Goal: Information Seeking & Learning: Check status

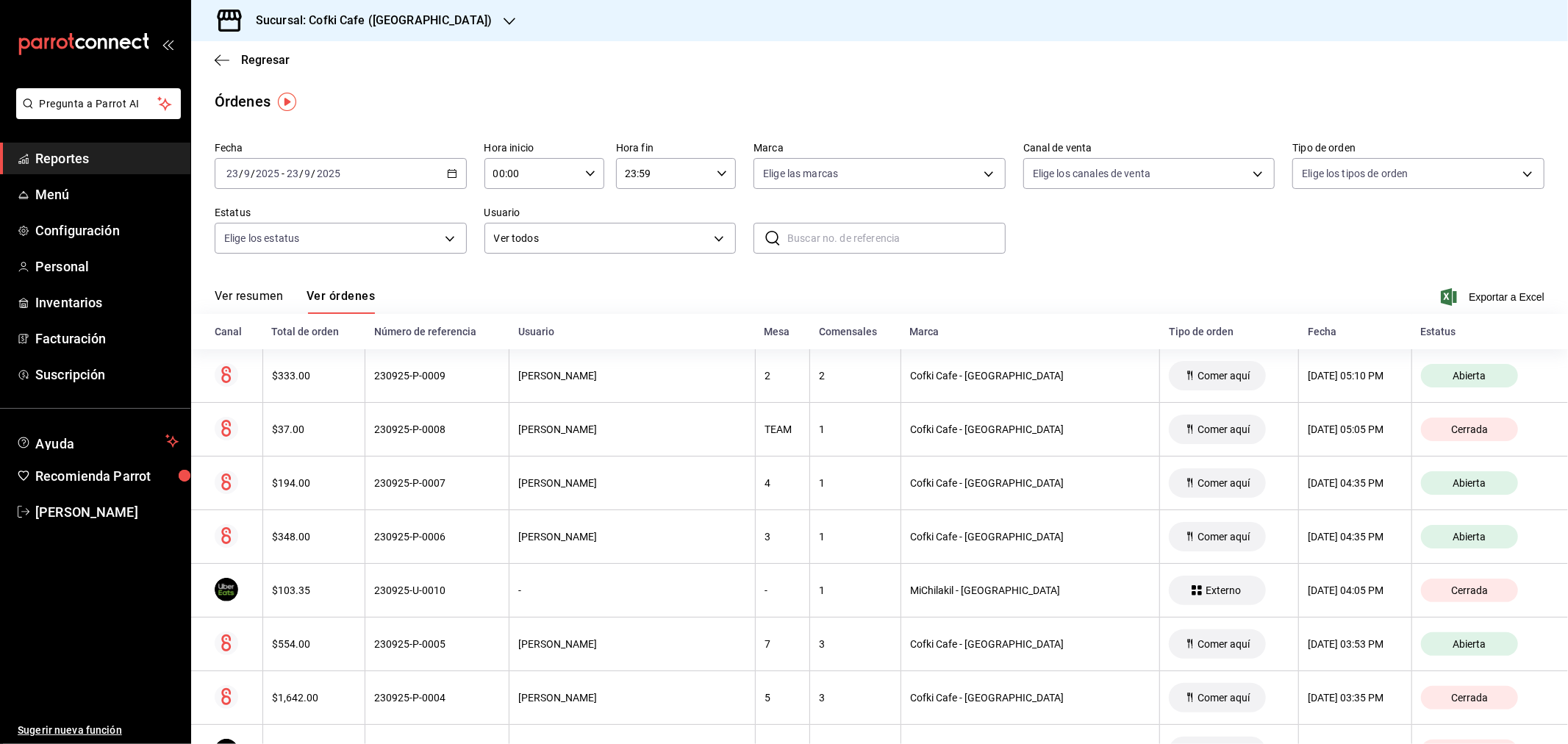
click at [249, 292] on button "Ver resumen" at bounding box center [249, 301] width 69 height 25
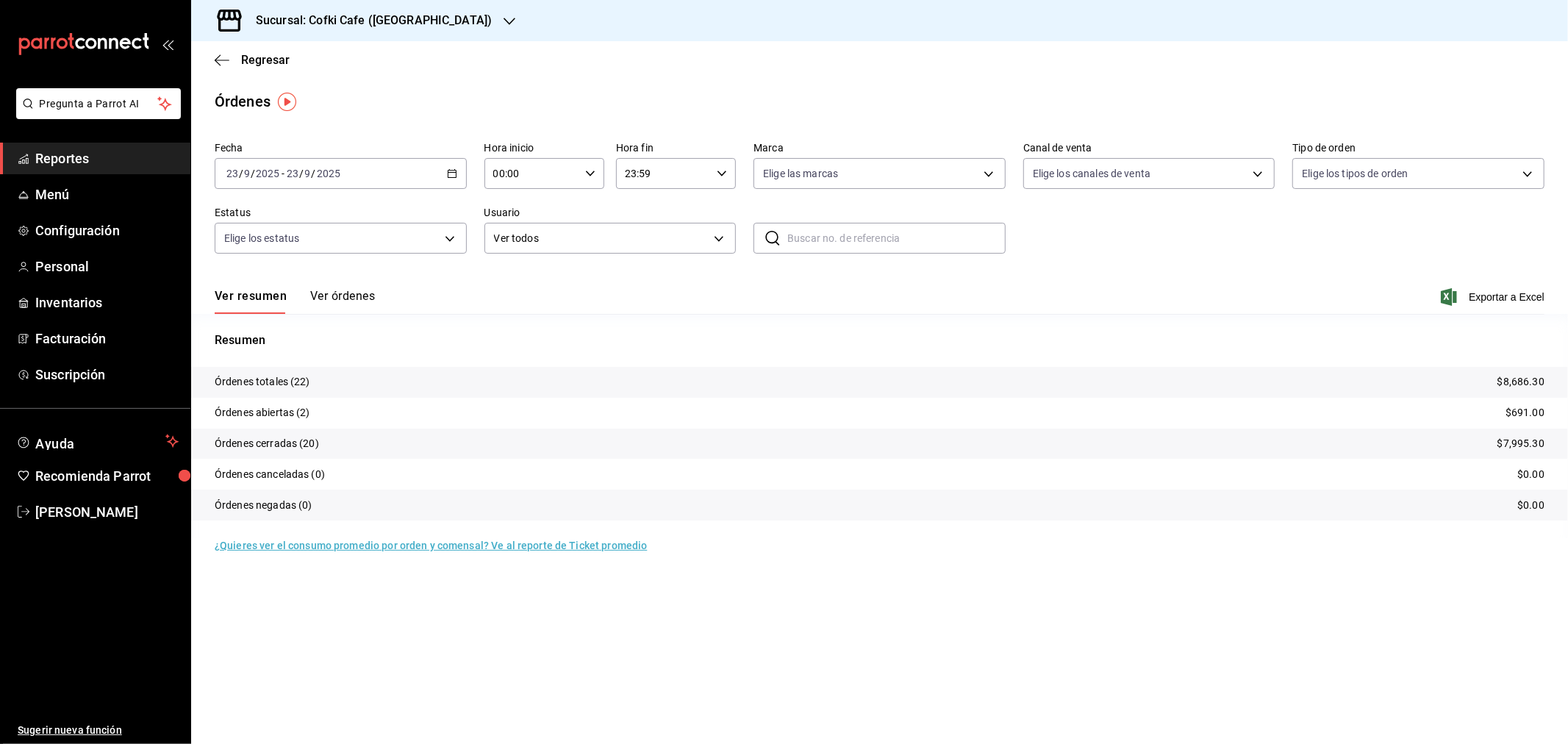
click at [366, 16] on h3 "Sucursal: Cofki Cafe ([GEOGRAPHIC_DATA])" at bounding box center [367, 20] width 248 height 17
click at [329, 59] on span "Cofki Kid-Friendly Café (MTY)" at bounding box center [270, 63] width 136 height 16
click at [320, 291] on button "Ver órdenes" at bounding box center [342, 301] width 65 height 25
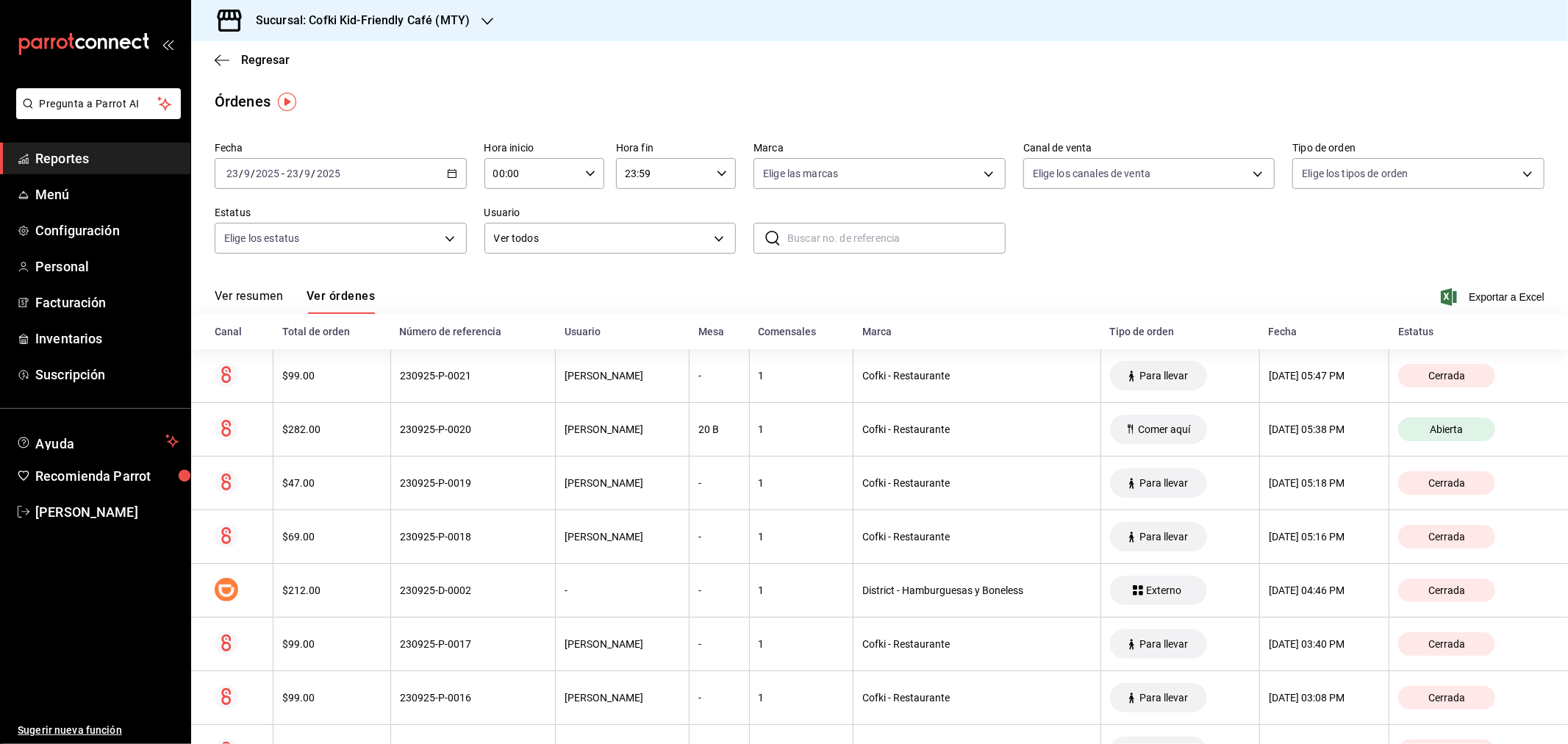
click at [260, 291] on button "Ver resumen" at bounding box center [249, 301] width 69 height 25
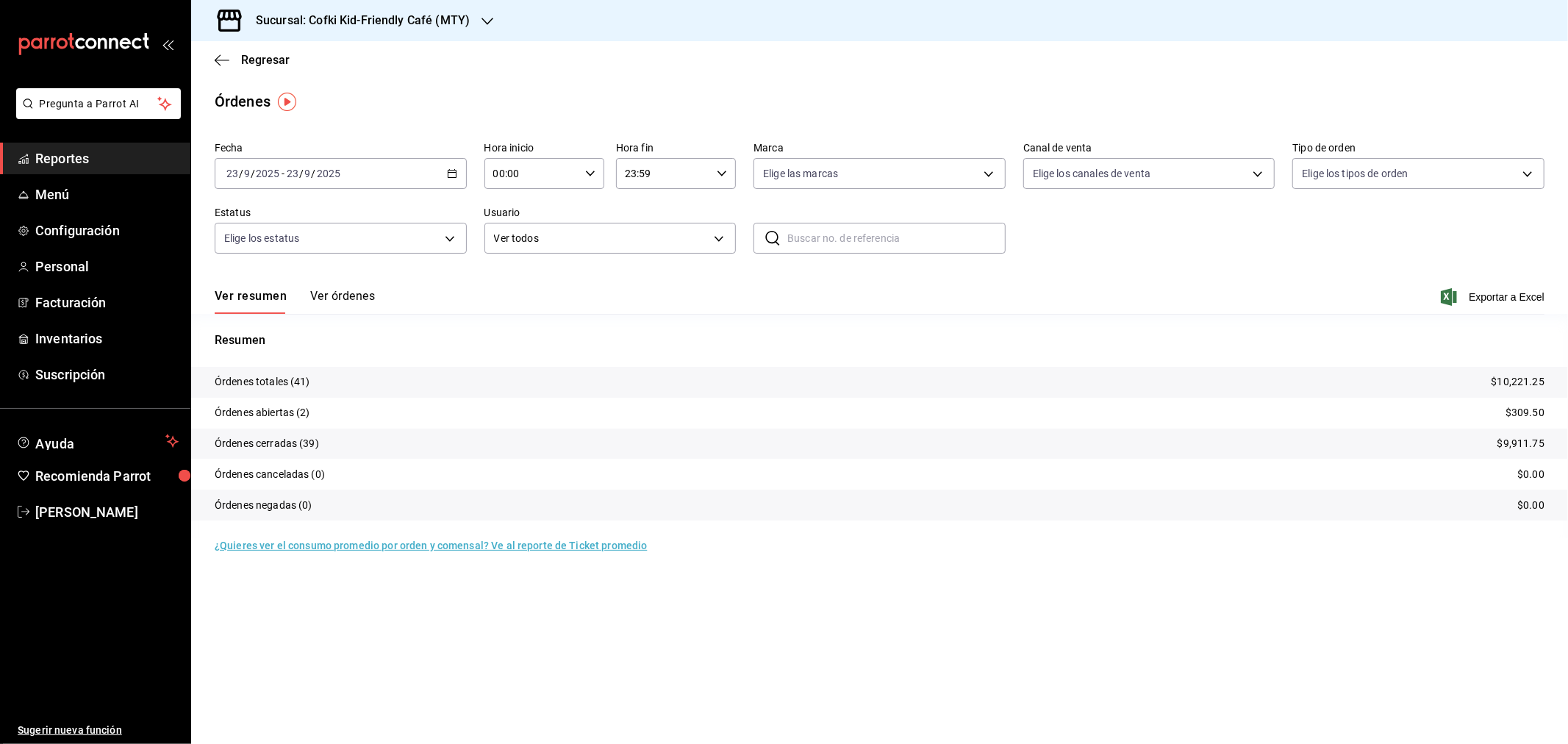
click at [310, 186] on div "[DATE] [DATE] - [DATE] [DATE]" at bounding box center [341, 174] width 252 height 31
click at [291, 309] on li "Mes actual" at bounding box center [284, 317] width 137 height 33
click at [444, 15] on h3 "Sucursal: Cofki Kid-Friendly Café (MTY)" at bounding box center [356, 20] width 226 height 17
click at [344, 84] on div "Cofki Cafe ([GEOGRAPHIC_DATA])" at bounding box center [301, 97] width 220 height 33
